Goal: Task Accomplishment & Management: Manage account settings

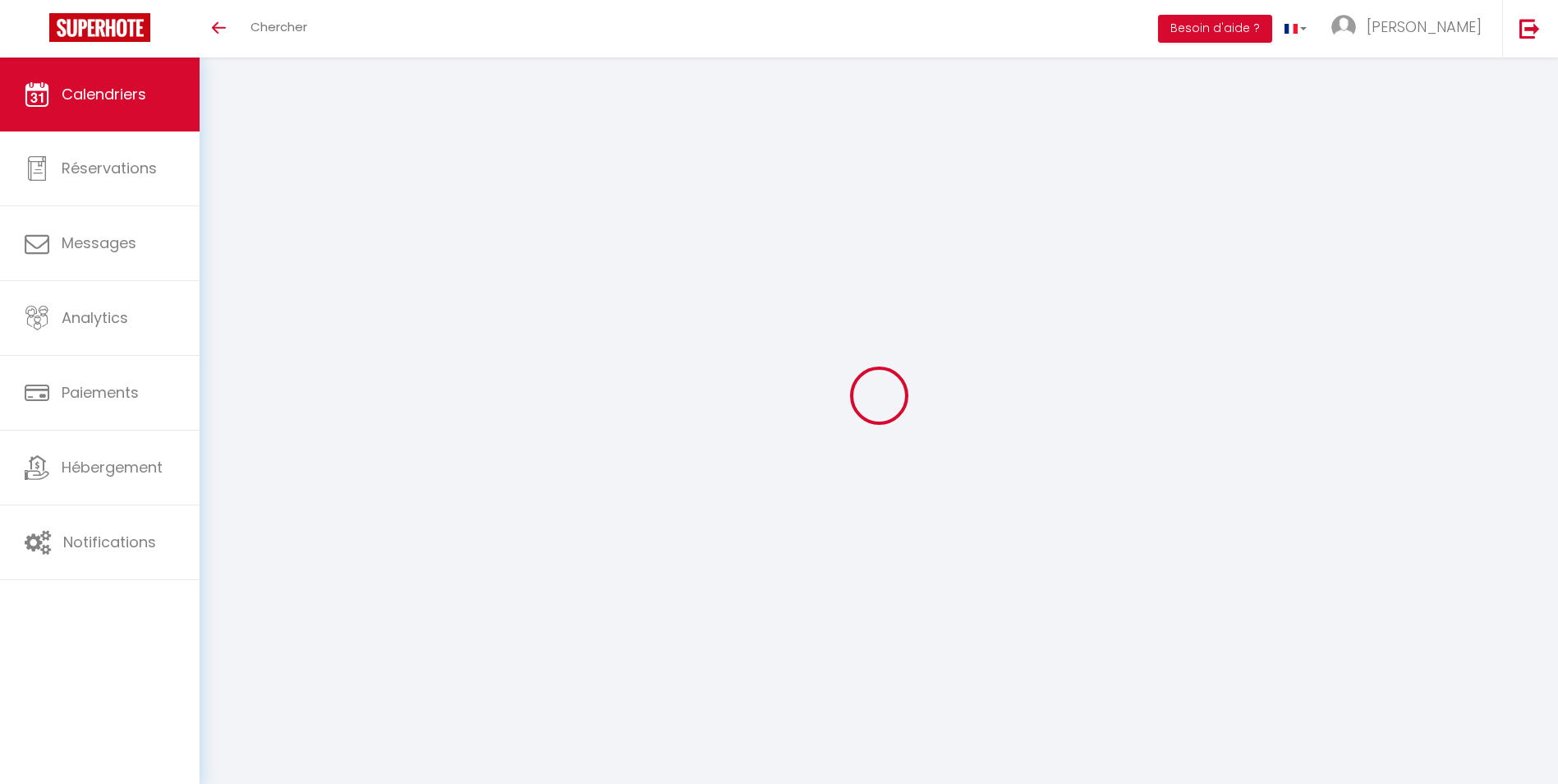
select select
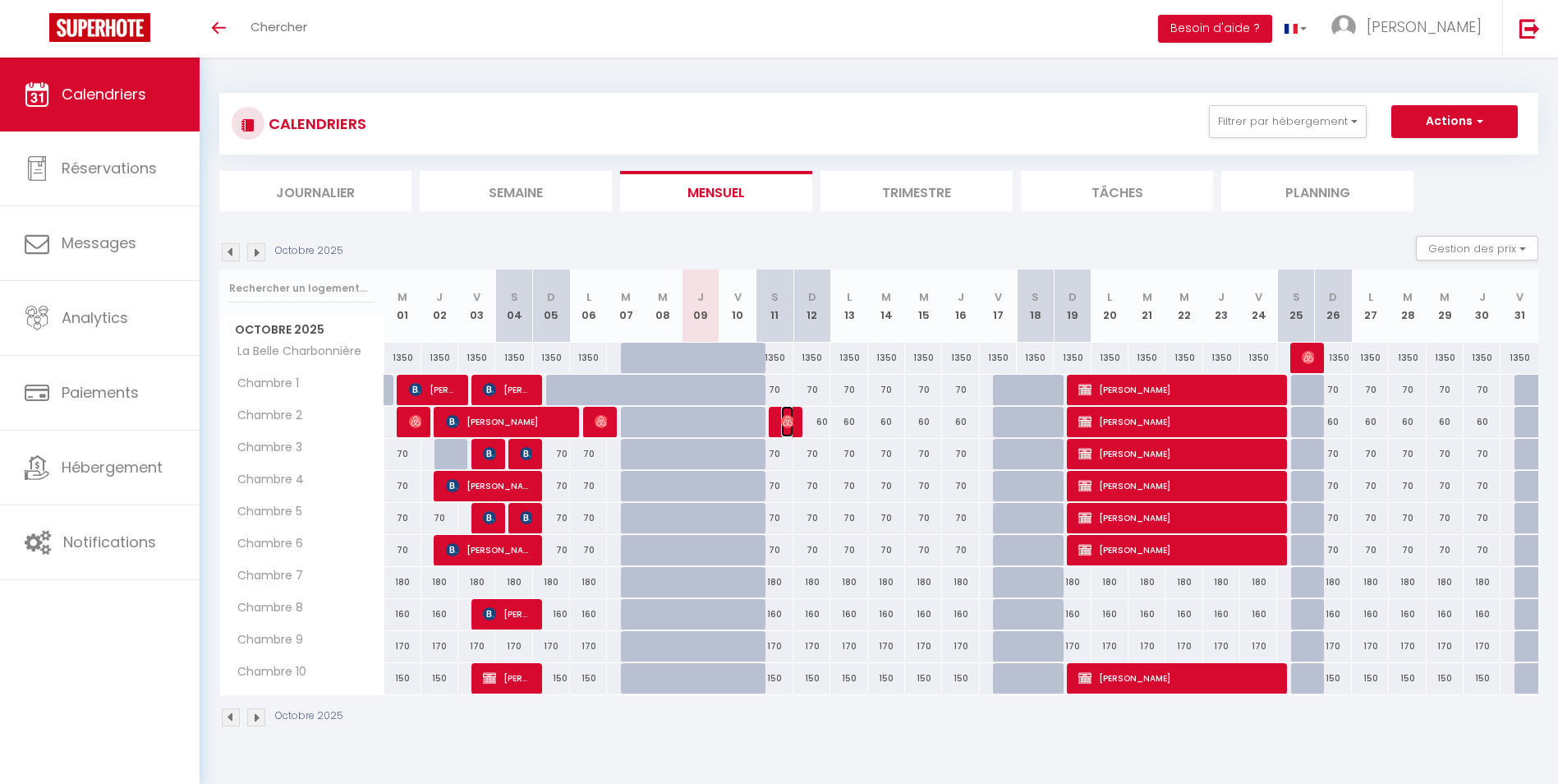
click at [788, 420] on img at bounding box center [788, 422] width 13 height 13
select select "OK"
select select "0"
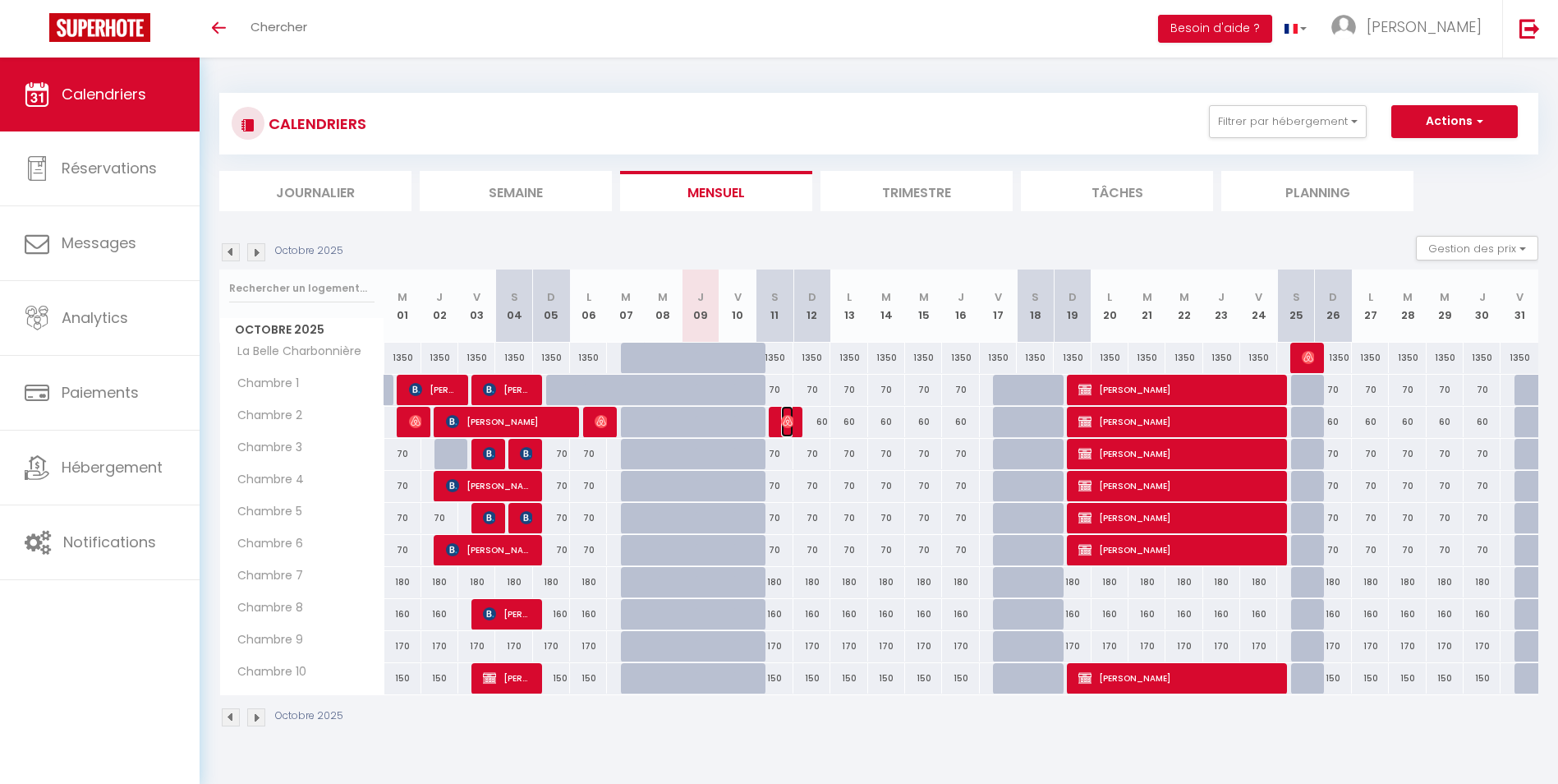
select select "1"
select select
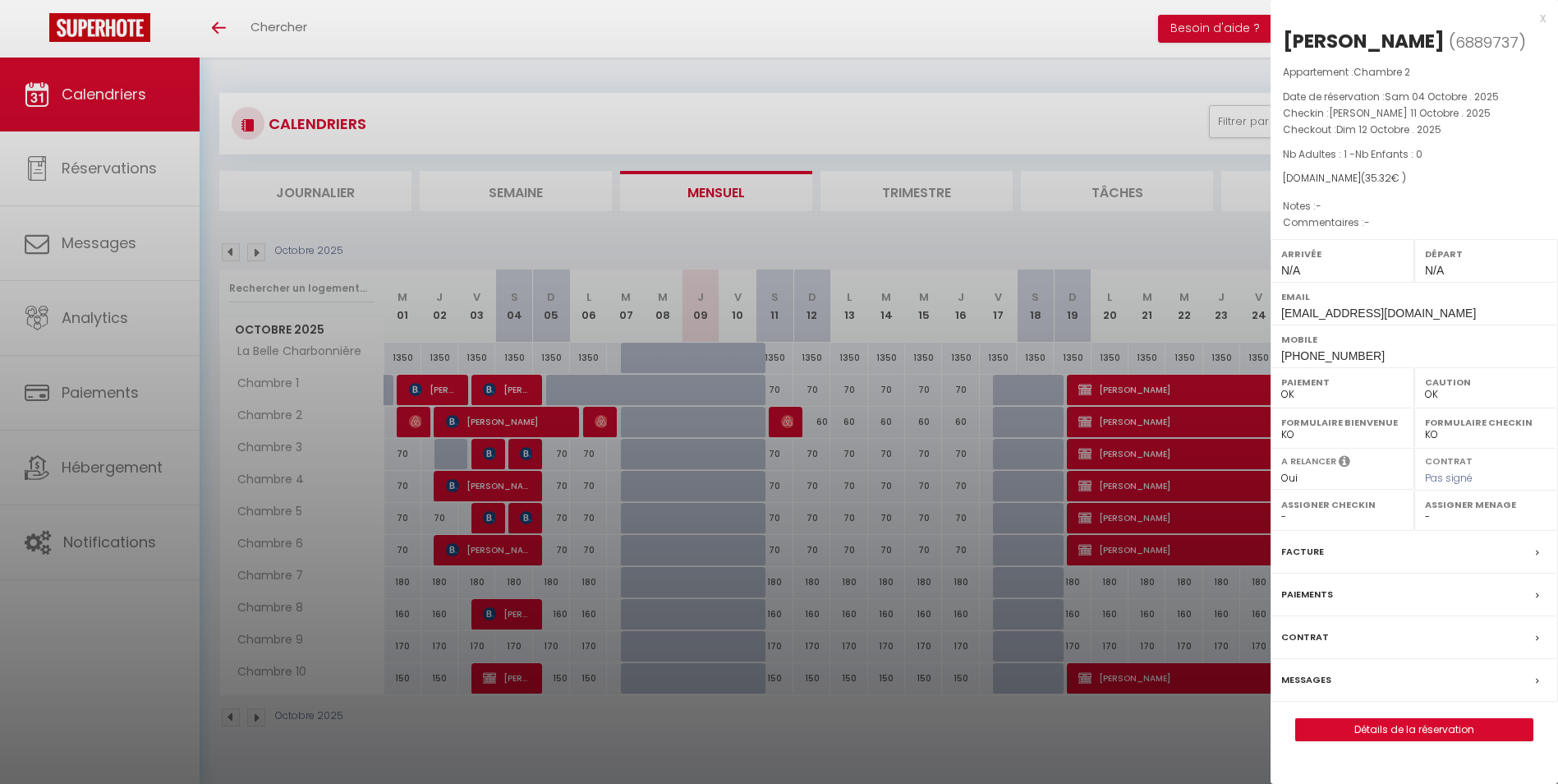
click at [1544, 18] on div "x" at bounding box center [1409, 18] width 275 height 19
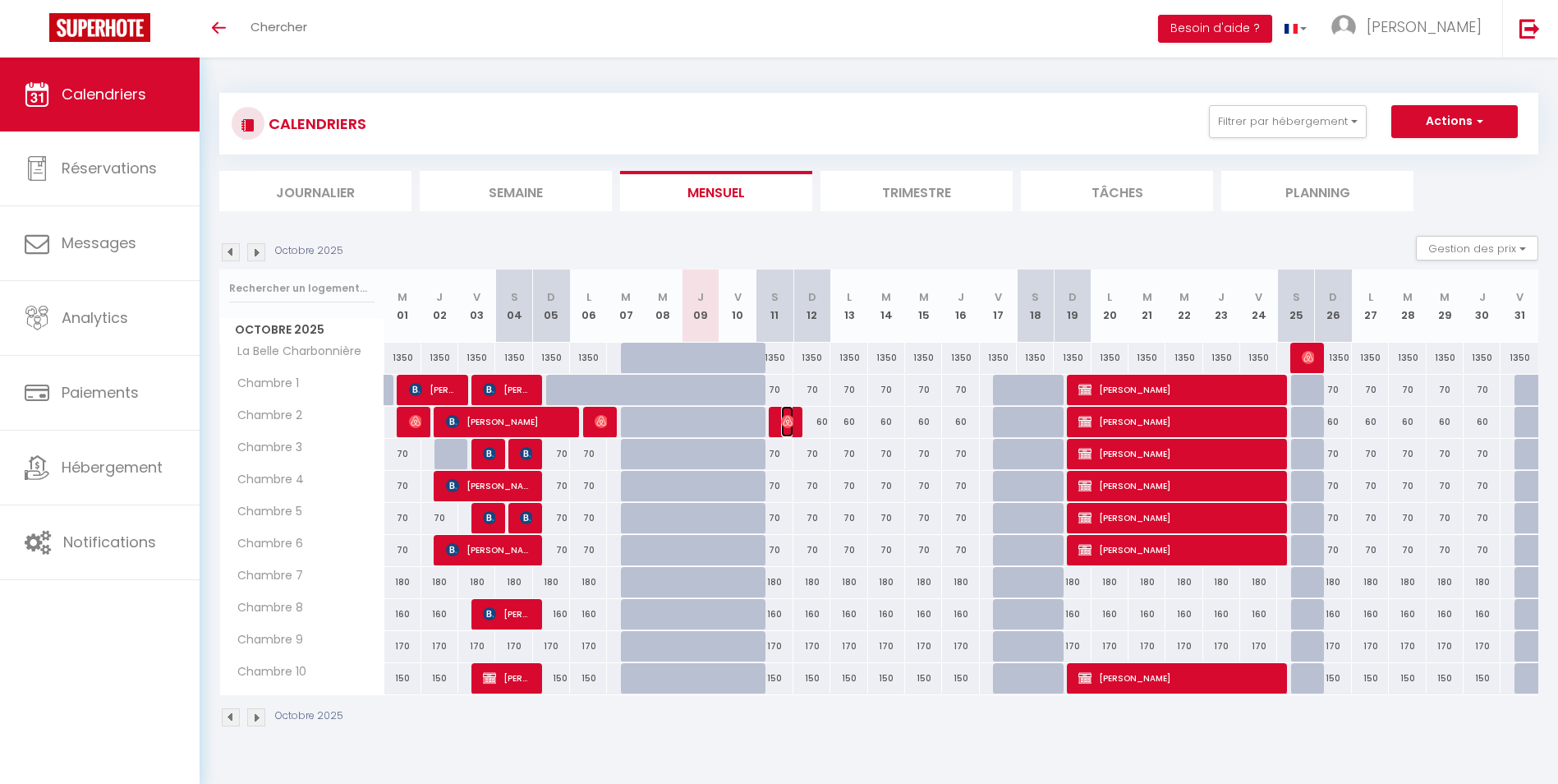
click at [787, 421] on img at bounding box center [788, 422] width 13 height 13
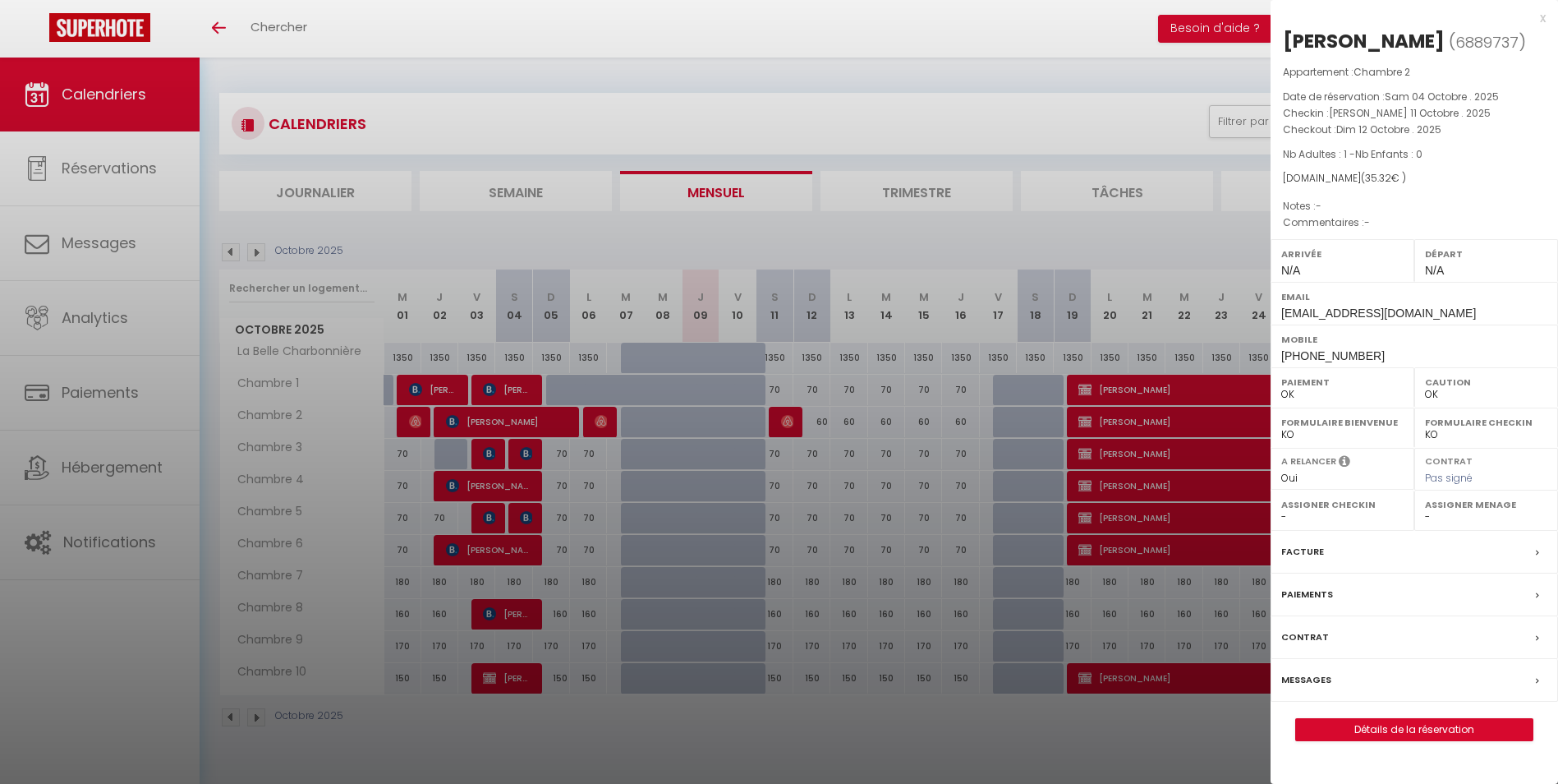
click at [604, 422] on div at bounding box center [779, 392] width 1558 height 784
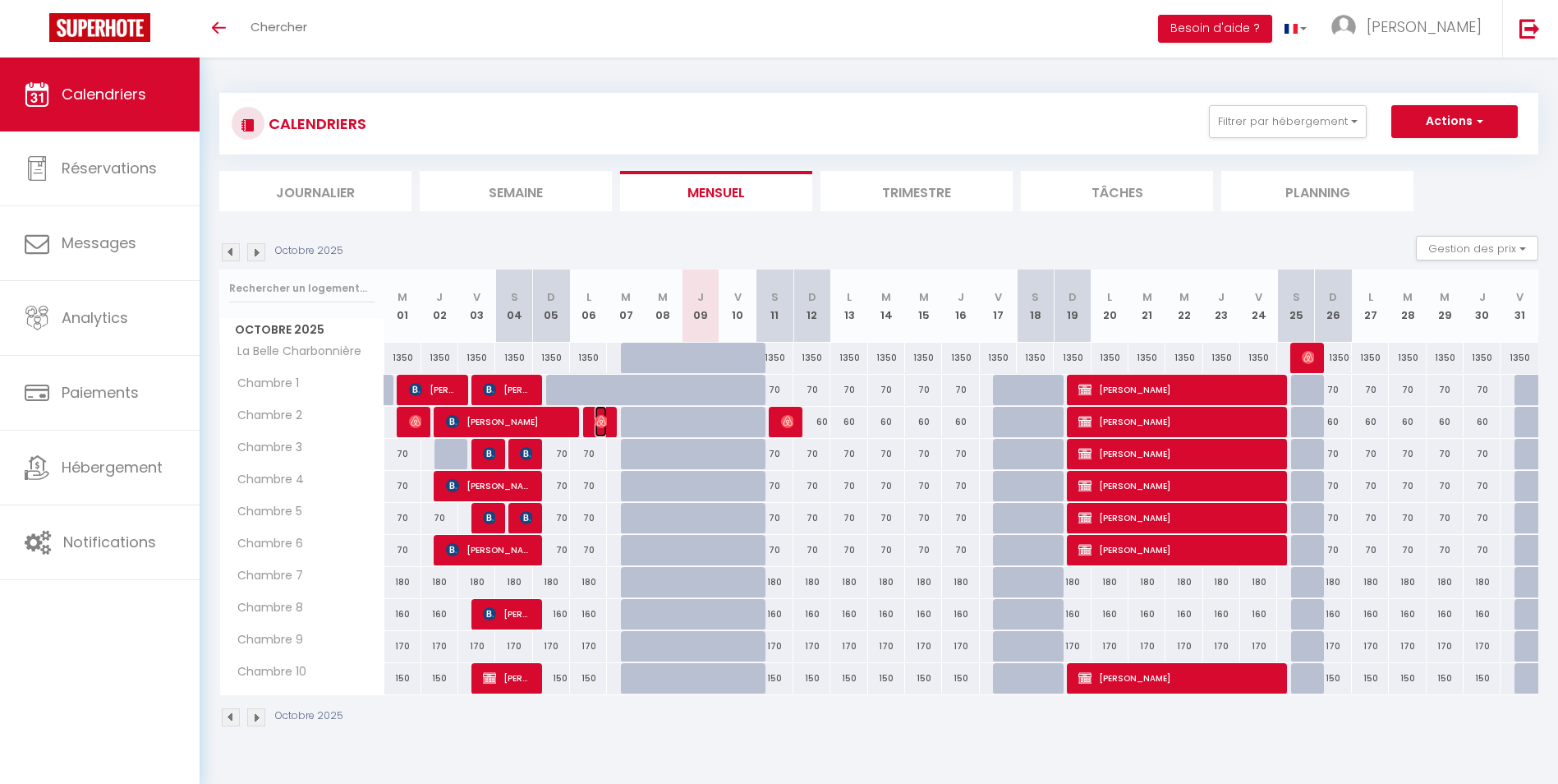
click at [604, 422] on img at bounding box center [601, 422] width 13 height 13
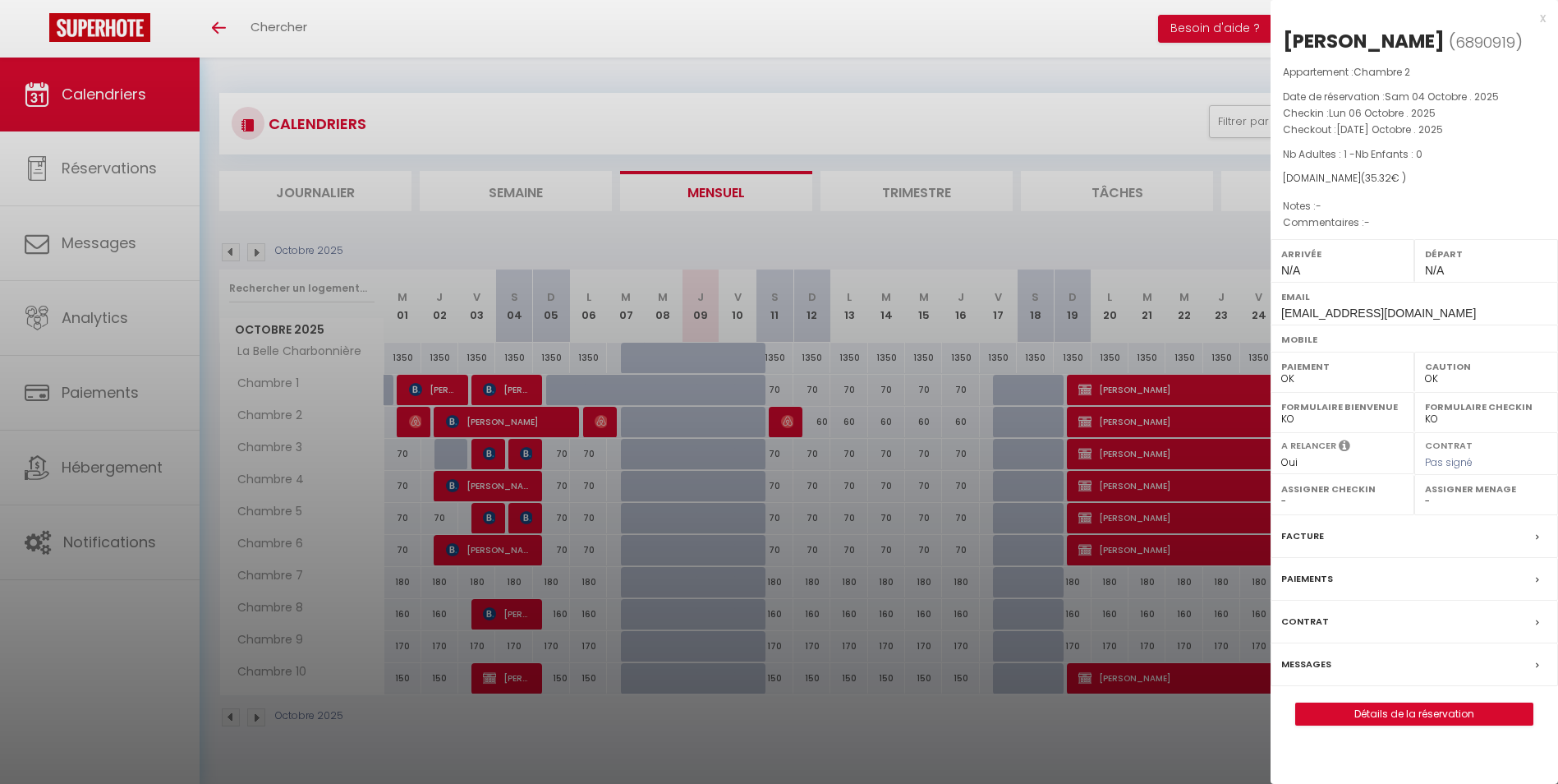
click at [796, 424] on div at bounding box center [779, 392] width 1558 height 784
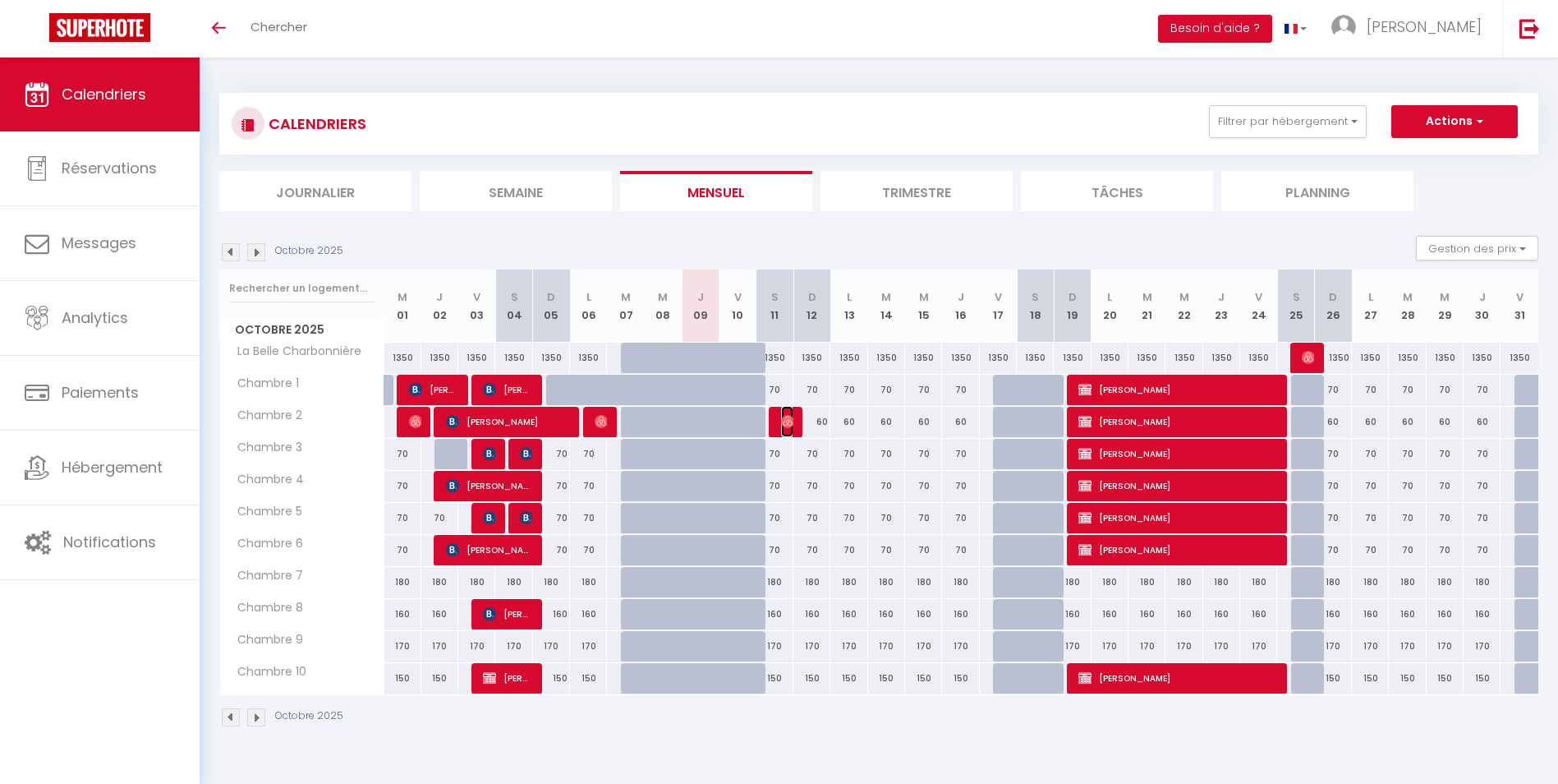
click at [791, 424] on img at bounding box center [788, 422] width 13 height 13
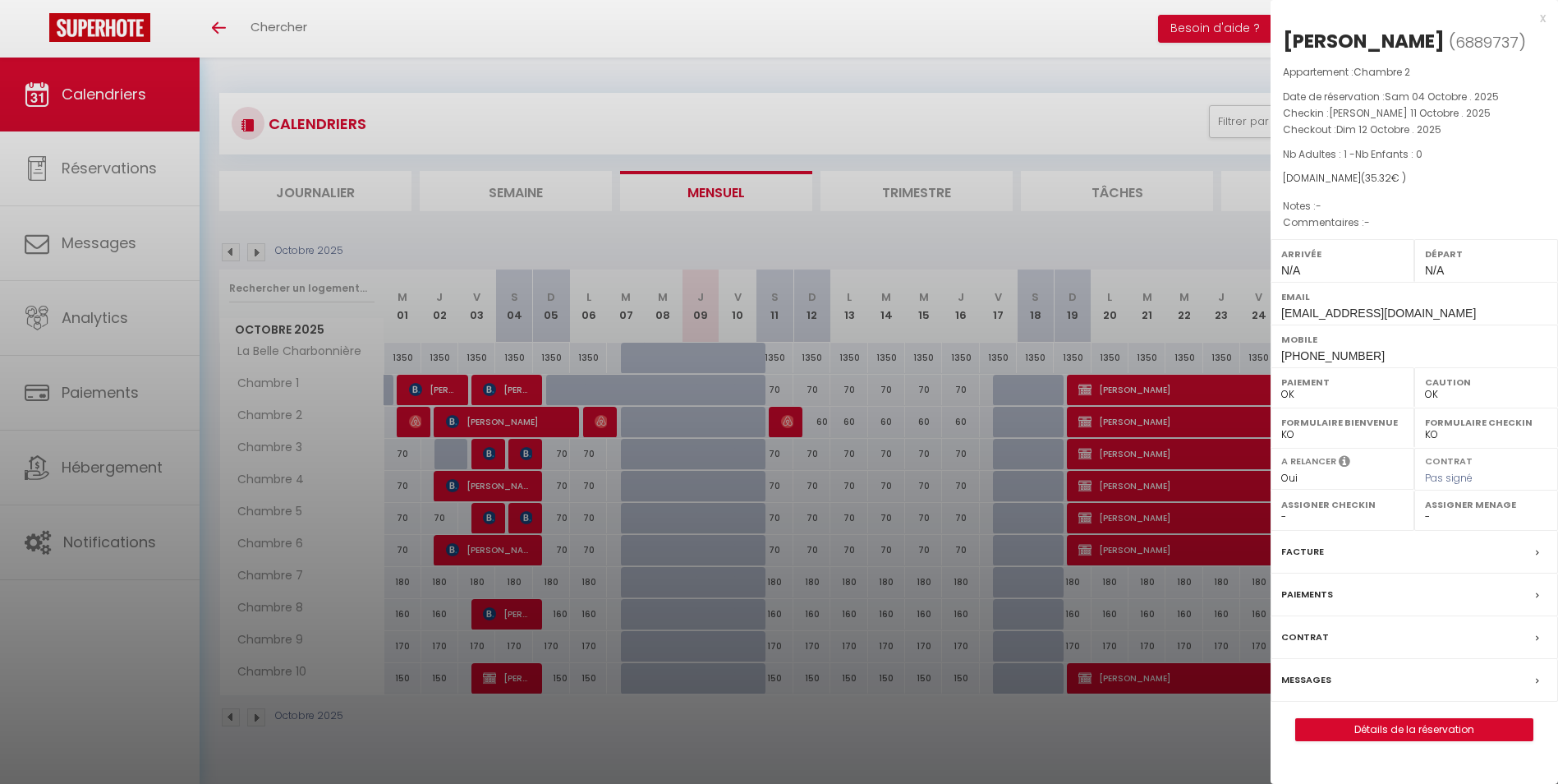
click at [1540, 16] on div "x" at bounding box center [1409, 18] width 275 height 19
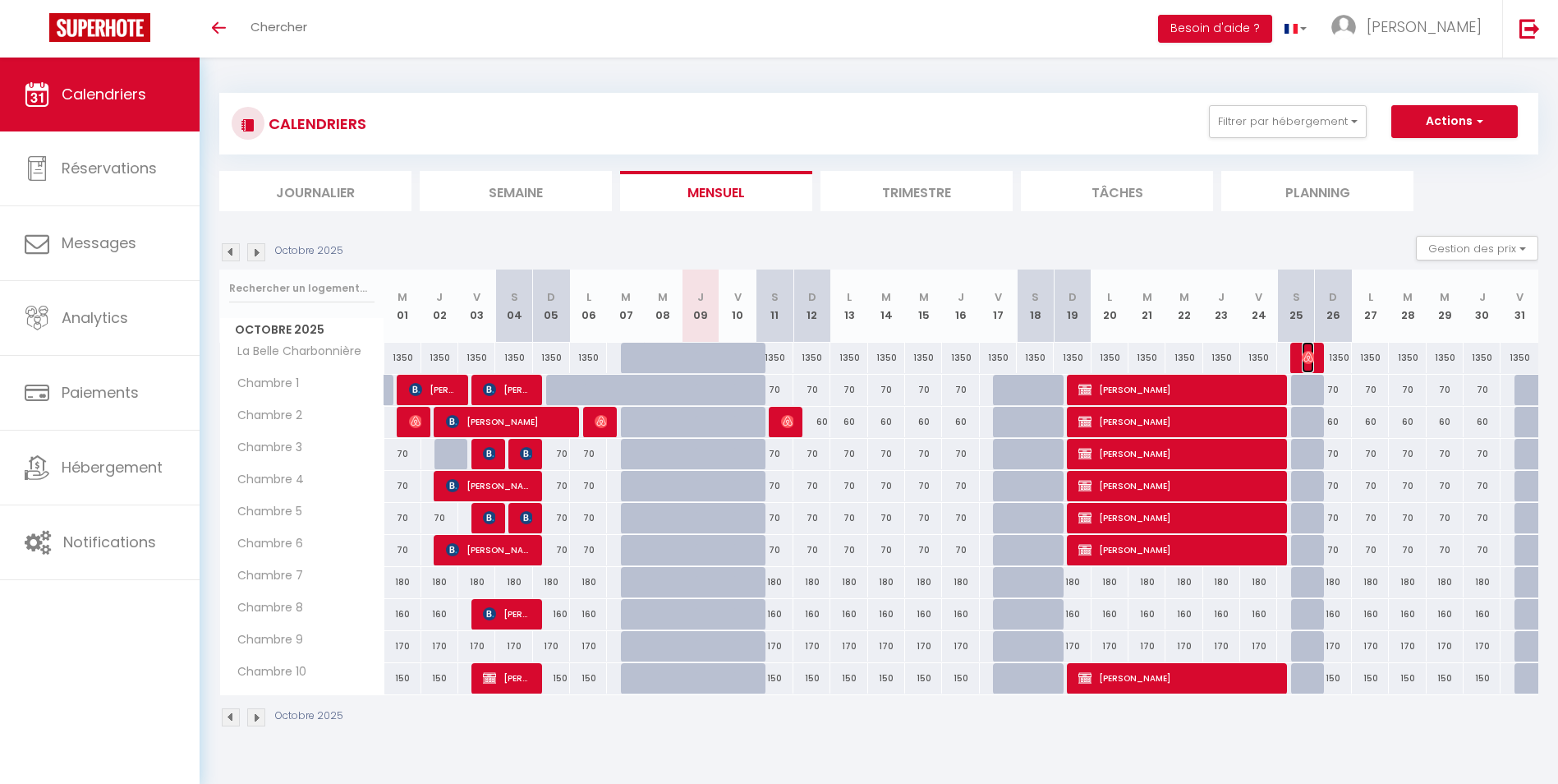
click at [1311, 352] on img at bounding box center [1309, 357] width 13 height 13
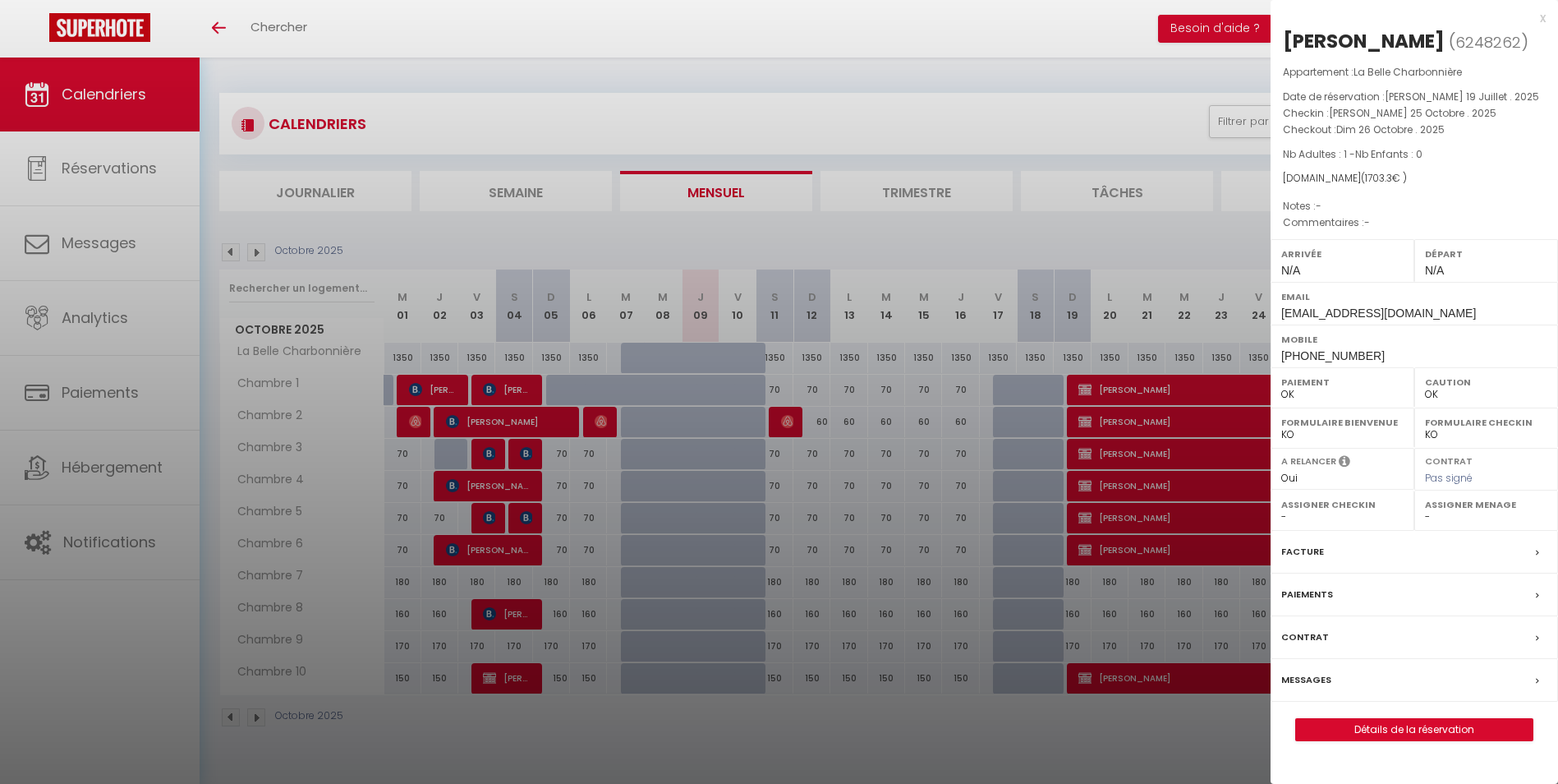
click at [1543, 17] on div "x" at bounding box center [1409, 18] width 275 height 19
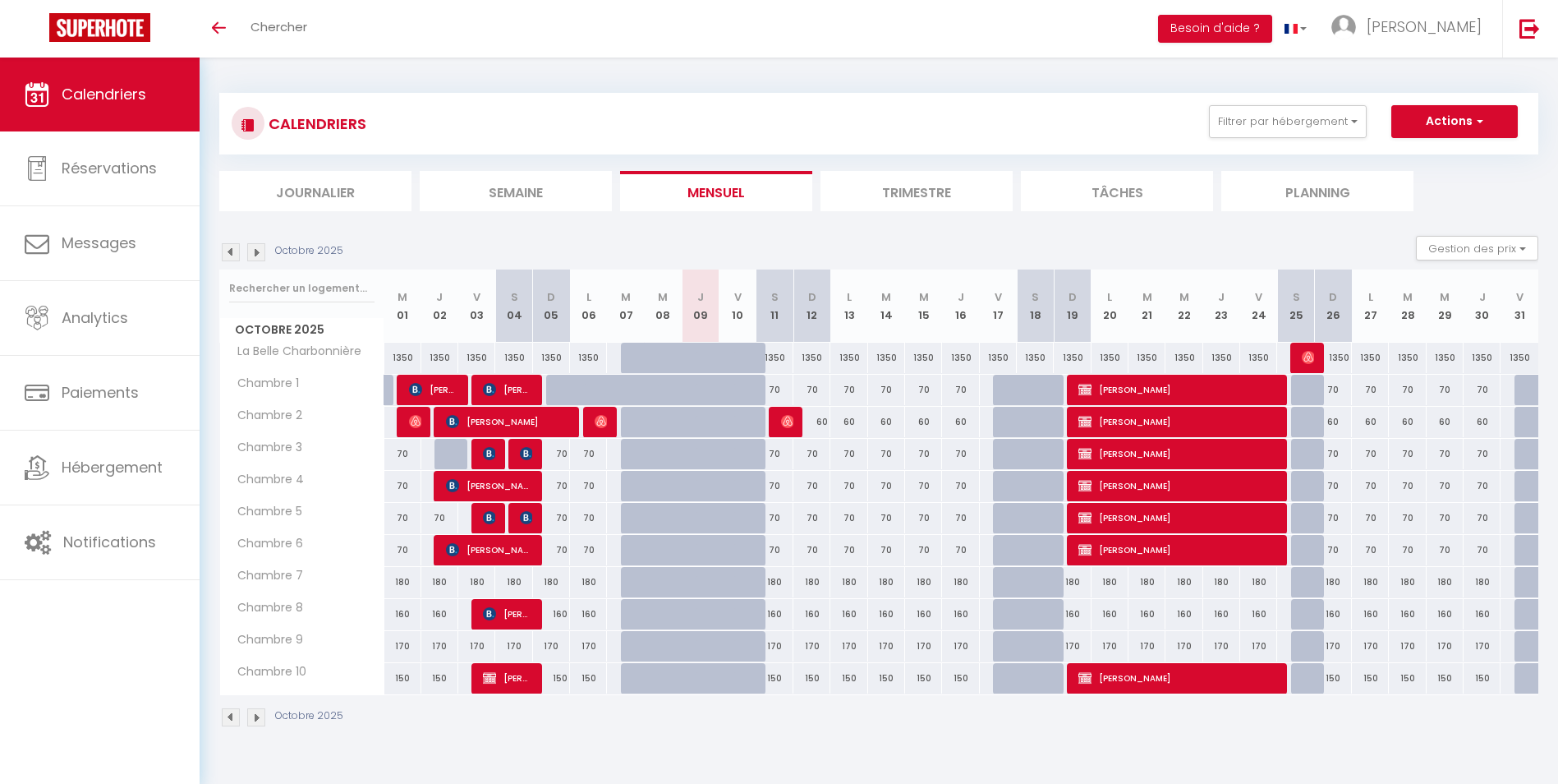
click at [254, 717] on img at bounding box center [256, 718] width 18 height 18
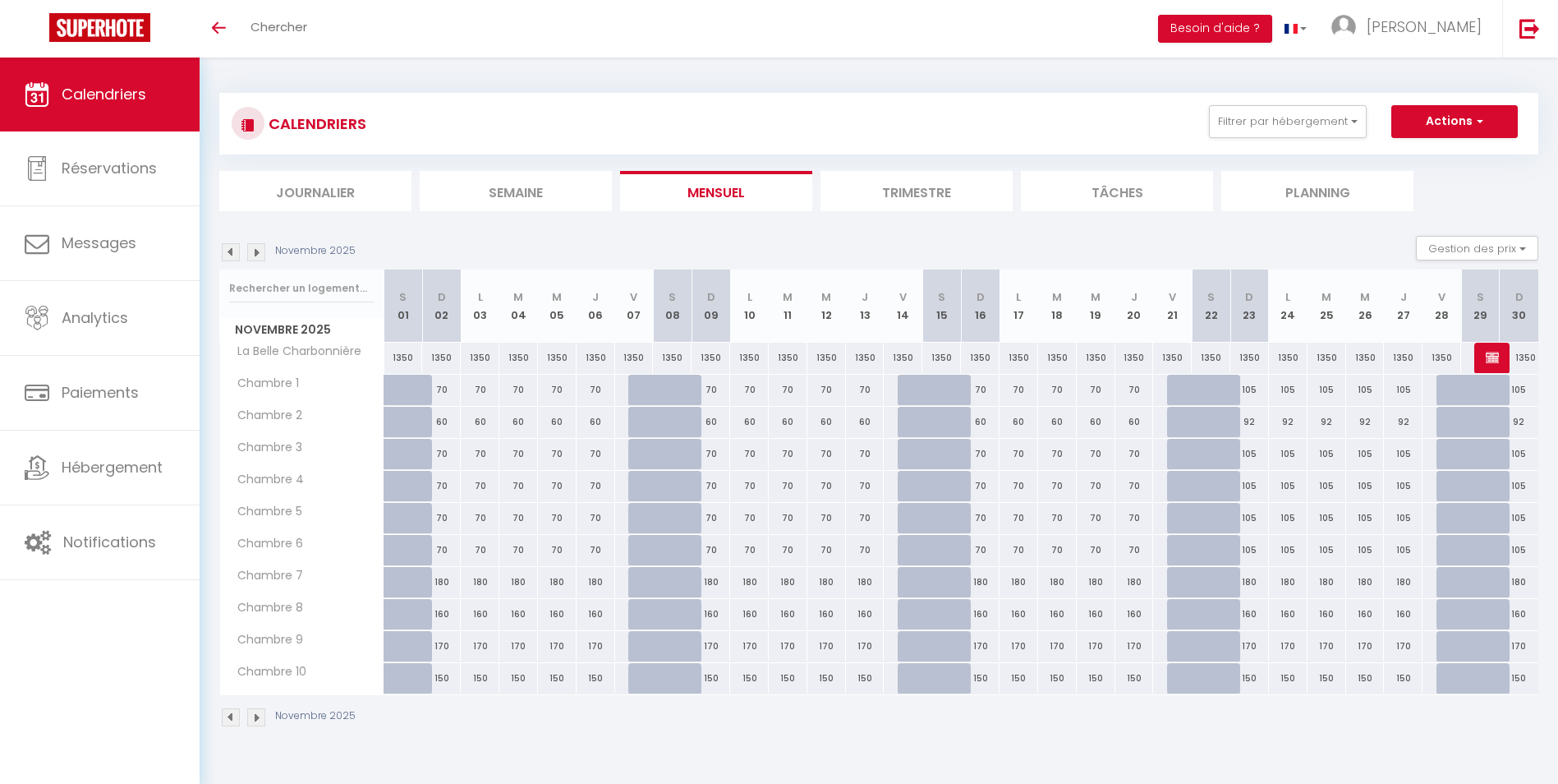
click at [232, 715] on img at bounding box center [231, 718] width 18 height 18
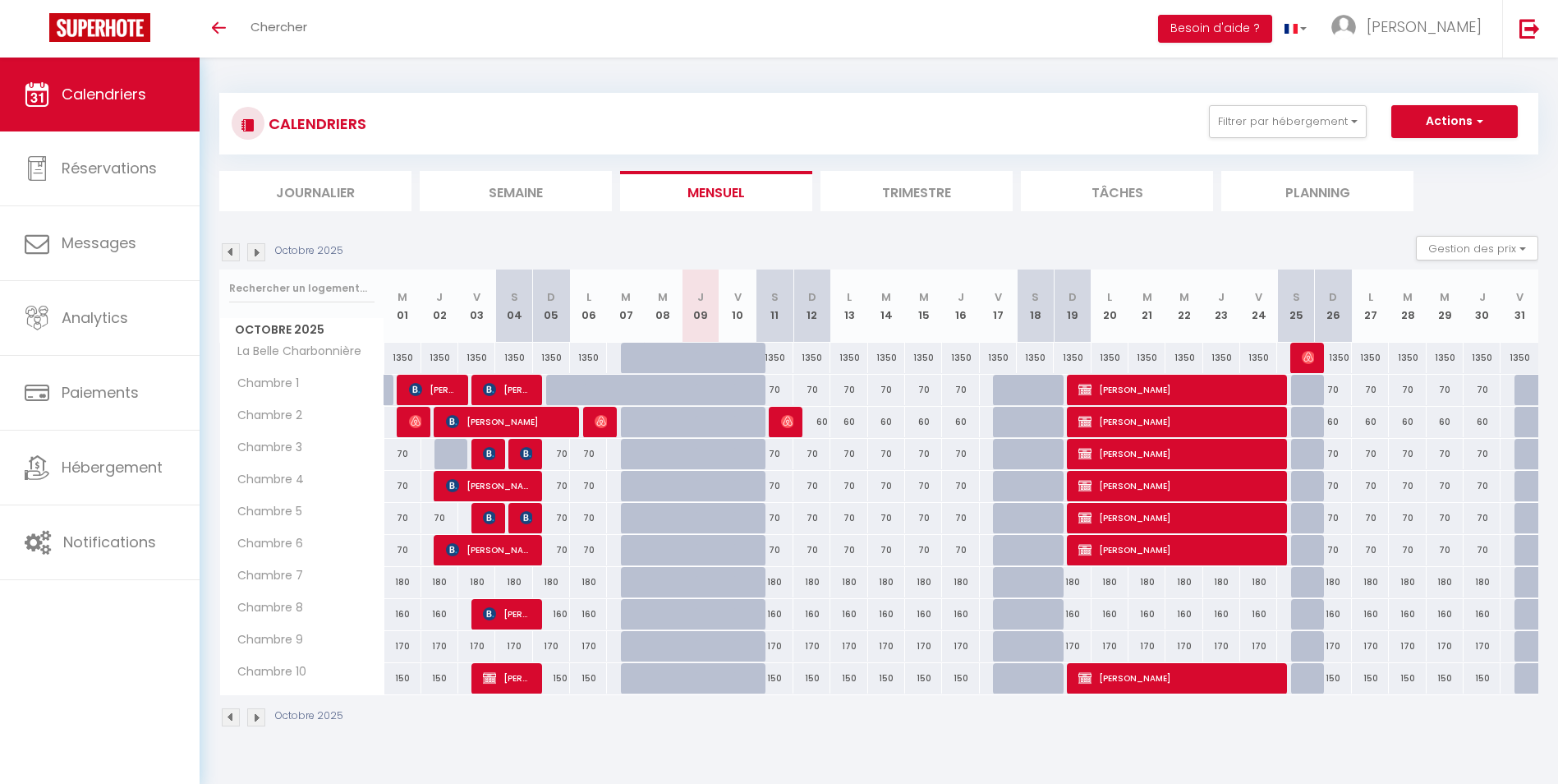
click at [255, 717] on img at bounding box center [256, 718] width 18 height 18
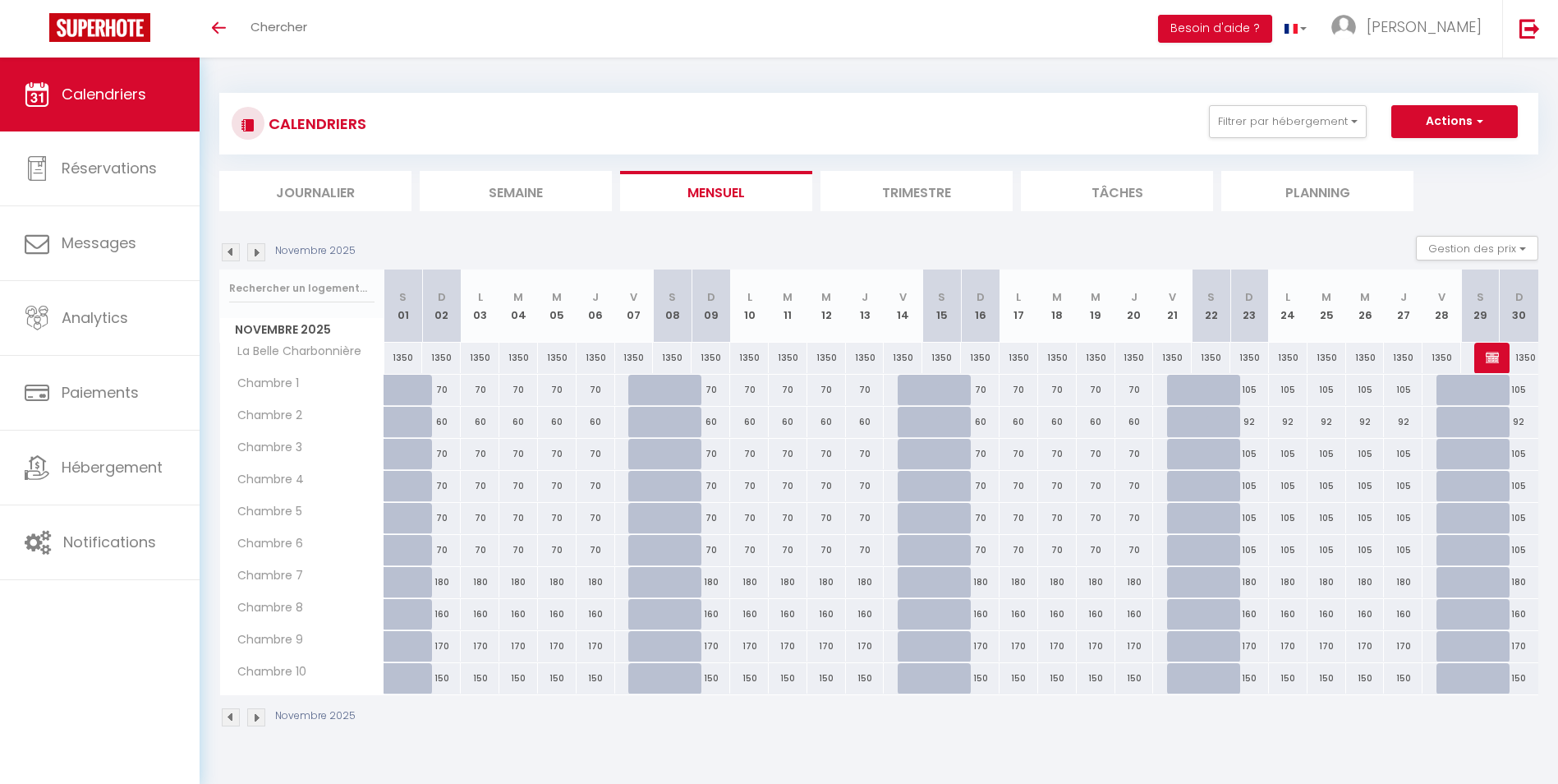
click at [256, 717] on img at bounding box center [256, 718] width 18 height 18
